Goal: Navigation & Orientation: Understand site structure

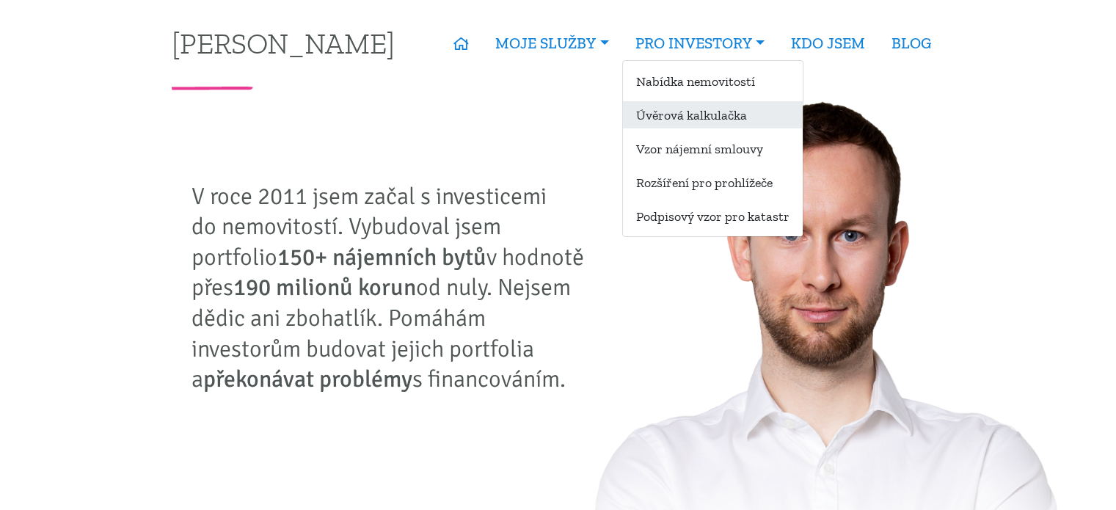
click at [682, 112] on link "Úvěrová kalkulačka" at bounding box center [713, 114] width 180 height 27
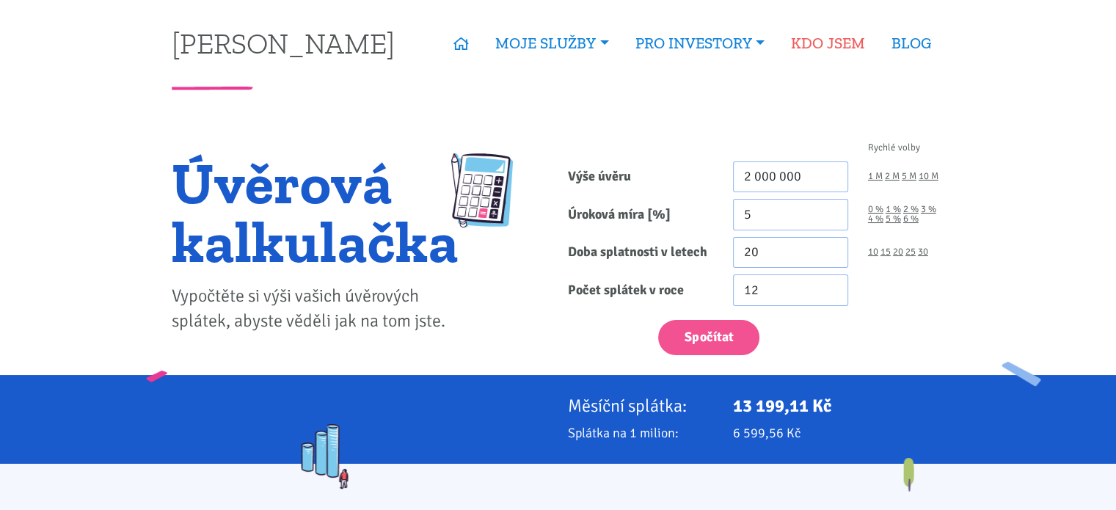
click at [811, 50] on link "KDO JSEM" at bounding box center [828, 43] width 101 height 34
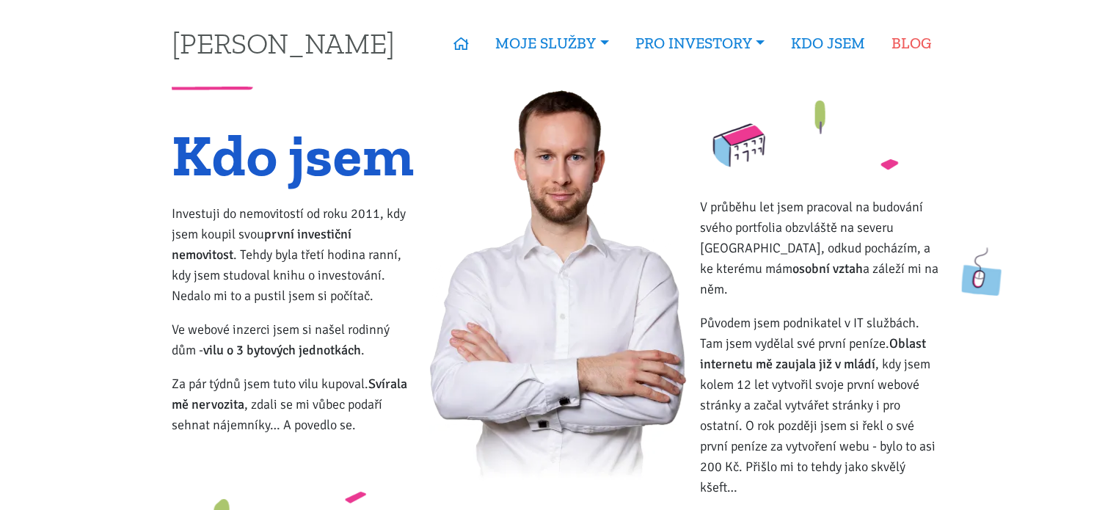
click at [900, 45] on link "BLOG" at bounding box center [911, 43] width 66 height 34
